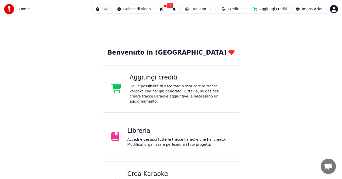
click at [154, 137] on div "Accedi e gestisci tutte le tracce karaoke che hai creato. Modifica, organizza e…" at bounding box center [179, 142] width 104 height 10
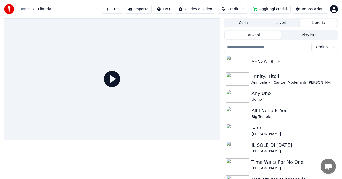
click at [195, 9] on html "Home Libreria Crea Importa FAQ Guides di video Crediti 0 Aggiungi crediti Impos…" at bounding box center [171, 89] width 342 height 179
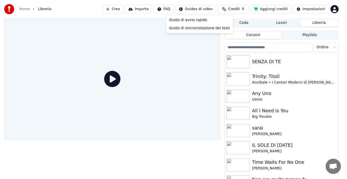
click at [145, 9] on html "Home Libreria Crea Importa FAQ Guides di video Crediti 0 Aggiungi crediti Impos…" at bounding box center [173, 89] width 347 height 179
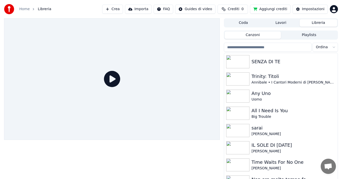
click at [142, 11] on button "Importa" at bounding box center [138, 9] width 27 height 9
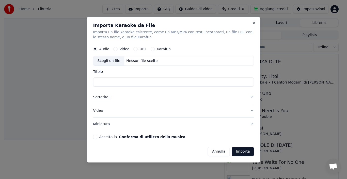
click at [117, 49] on button "Video" at bounding box center [115, 49] width 4 height 4
click at [133, 50] on button "URL" at bounding box center [135, 49] width 4 height 4
click at [95, 49] on button "Audio" at bounding box center [95, 49] width 4 height 4
click at [219, 152] on button "Annulla" at bounding box center [219, 151] width 22 height 9
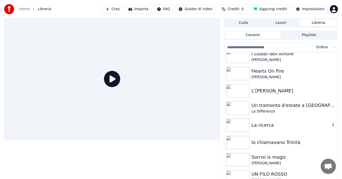
scroll to position [152, 0]
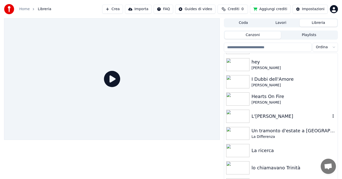
click at [240, 118] on img at bounding box center [237, 116] width 23 height 13
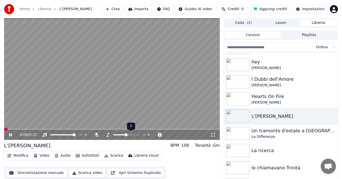
click at [148, 133] on icon at bounding box center [149, 134] width 5 height 5
click at [143, 134] on icon at bounding box center [144, 134] width 5 height 5
click at [148, 134] on icon at bounding box center [149, 134] width 5 height 5
click at [95, 134] on icon at bounding box center [96, 135] width 5 height 4
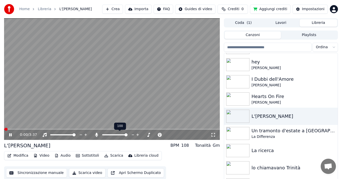
click at [95, 134] on icon at bounding box center [96, 135] width 5 height 4
click at [72, 134] on div at bounding box center [67, 134] width 41 height 5
click at [71, 135] on span at bounding box center [62, 134] width 25 height 1
click at [72, 135] on span at bounding box center [70, 134] width 3 height 3
click at [74, 135] on span at bounding box center [74, 134] width 3 height 3
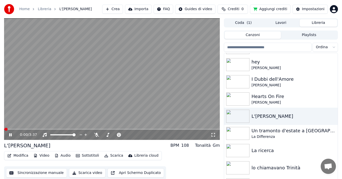
click at [11, 135] on icon at bounding box center [10, 134] width 3 height 3
click at [86, 135] on icon at bounding box center [85, 134] width 5 height 5
click at [81, 134] on icon at bounding box center [81, 134] width 5 height 5
click at [86, 134] on icon at bounding box center [85, 134] width 5 height 5
click at [11, 135] on icon at bounding box center [10, 135] width 3 height 4
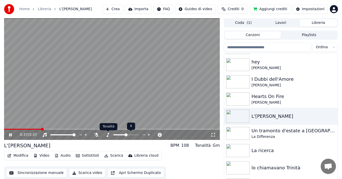
click at [126, 134] on span at bounding box center [126, 134] width 3 height 3
click at [149, 134] on icon at bounding box center [149, 134] width 3 height 3
click at [10, 134] on icon at bounding box center [10, 134] width 3 height 3
click at [5, 129] on span at bounding box center [22, 129] width 37 height 1
click at [10, 134] on icon at bounding box center [10, 135] width 3 height 4
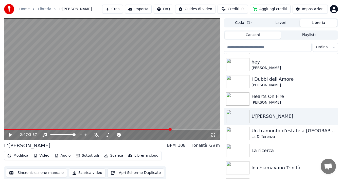
scroll to position [8, 0]
